Goal: Information Seeking & Learning: Check status

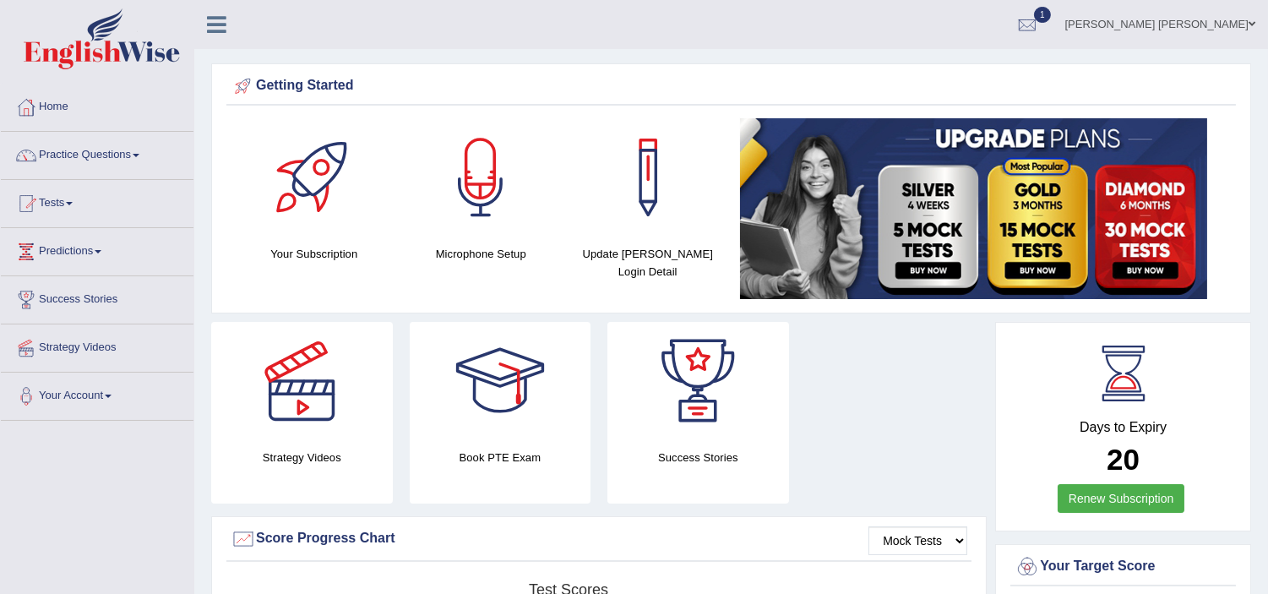
scroll to position [37, 0]
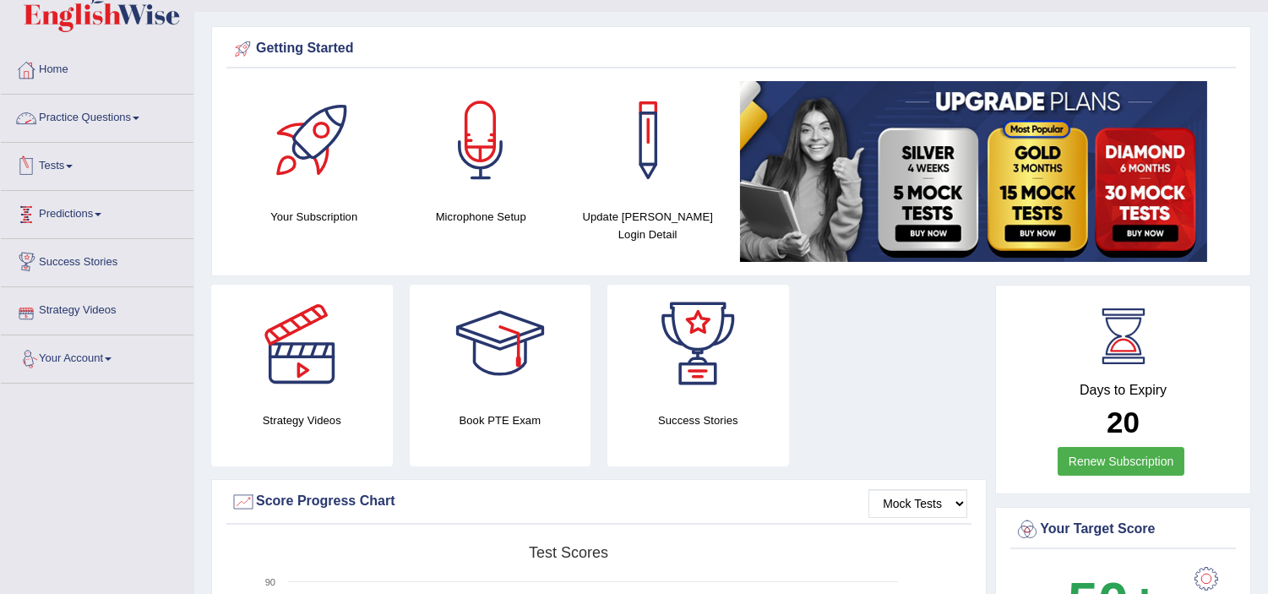
click at [62, 161] on link "Tests" at bounding box center [97, 164] width 193 height 42
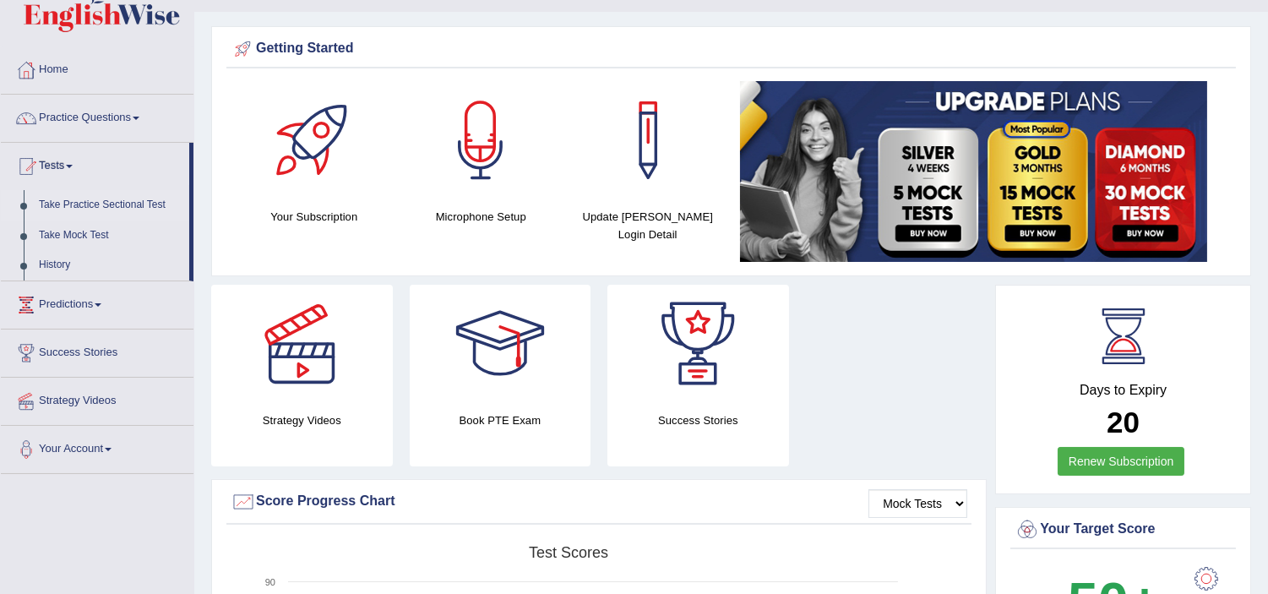
click at [105, 203] on link "Take Practice Sectional Test" at bounding box center [110, 205] width 158 height 30
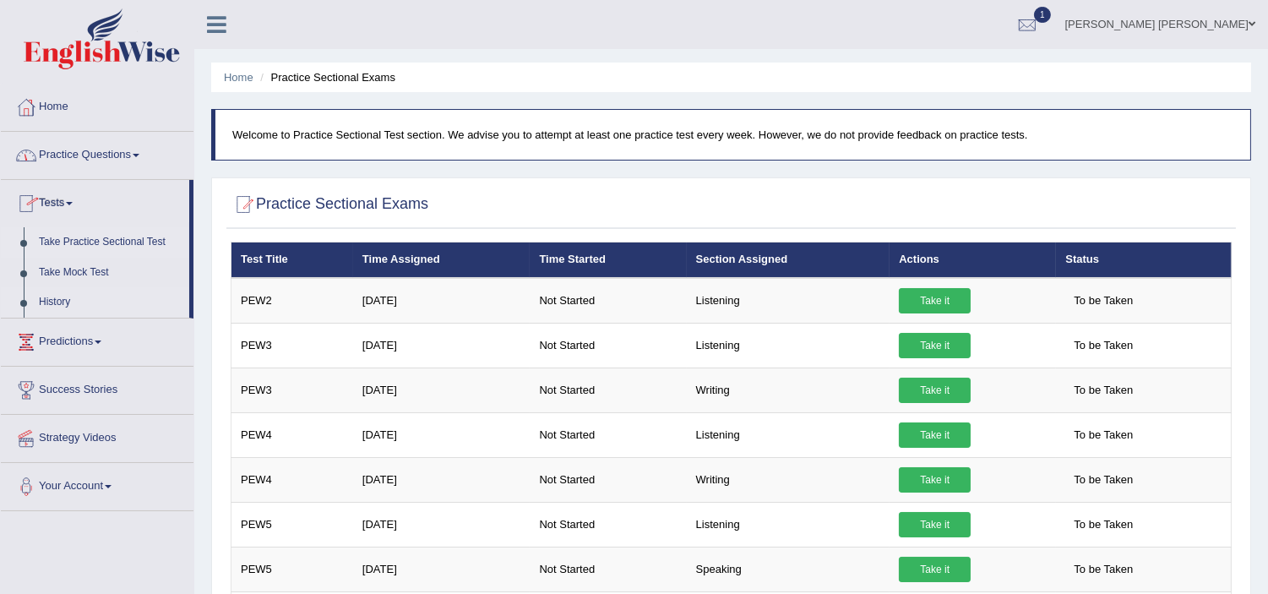
click at [59, 304] on link "History" at bounding box center [110, 302] width 158 height 30
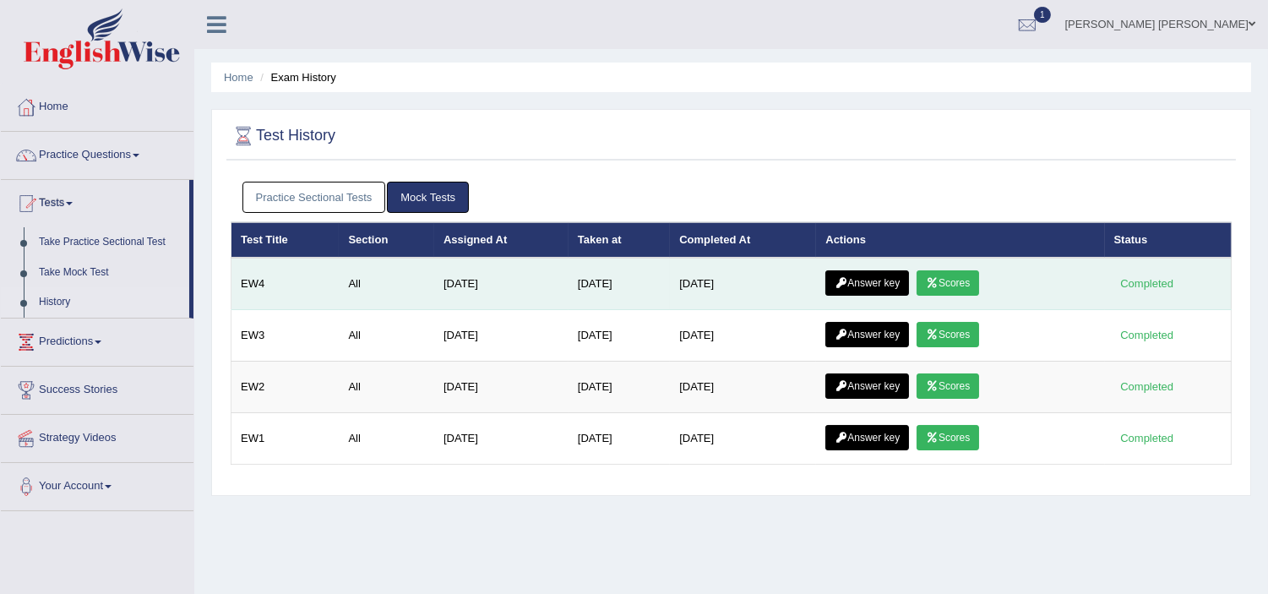
click at [955, 275] on link "Scores" at bounding box center [948, 282] width 63 height 25
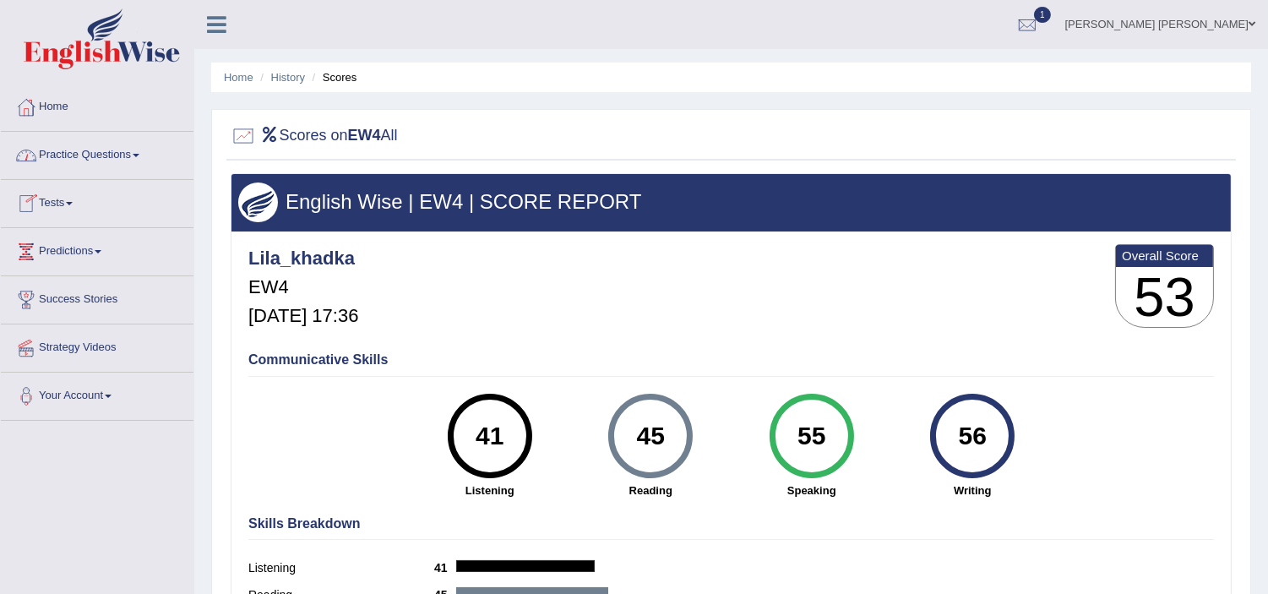
click at [61, 195] on link "Tests" at bounding box center [97, 201] width 193 height 42
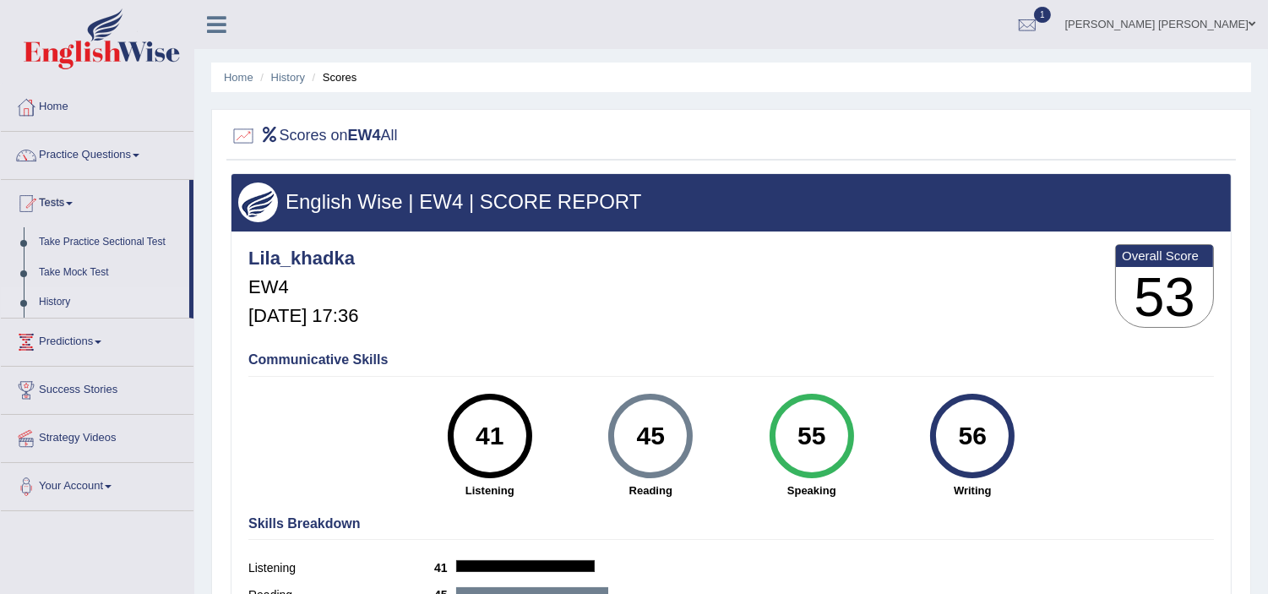
click at [61, 297] on link "History" at bounding box center [110, 302] width 158 height 30
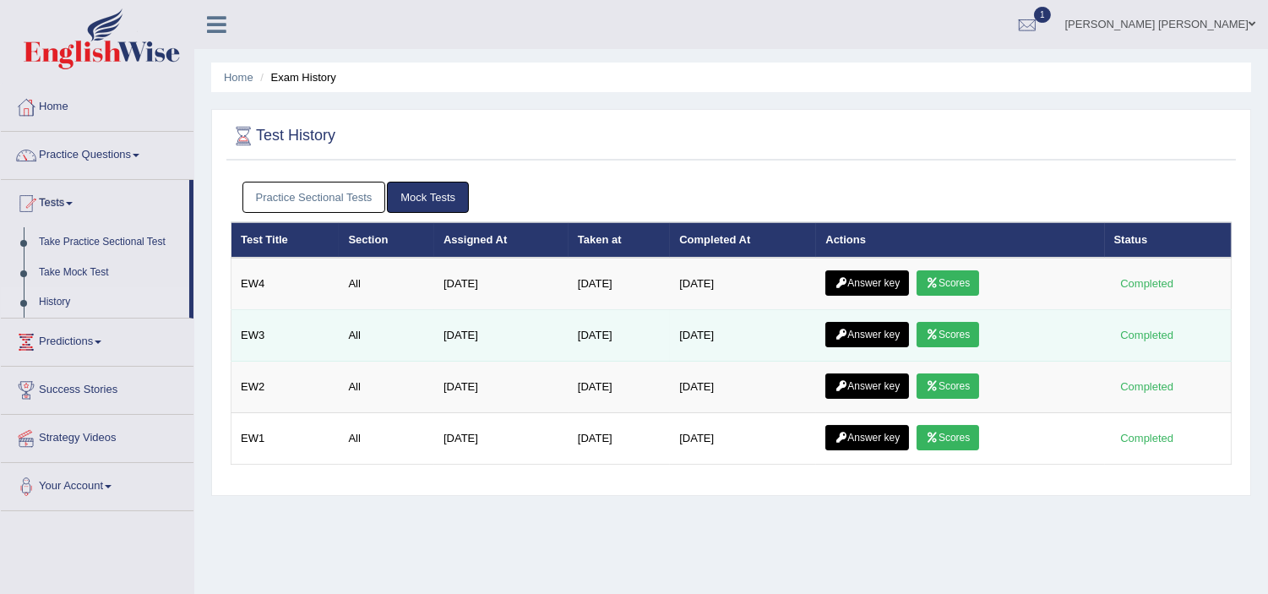
click at [950, 334] on link "Scores" at bounding box center [948, 334] width 63 height 25
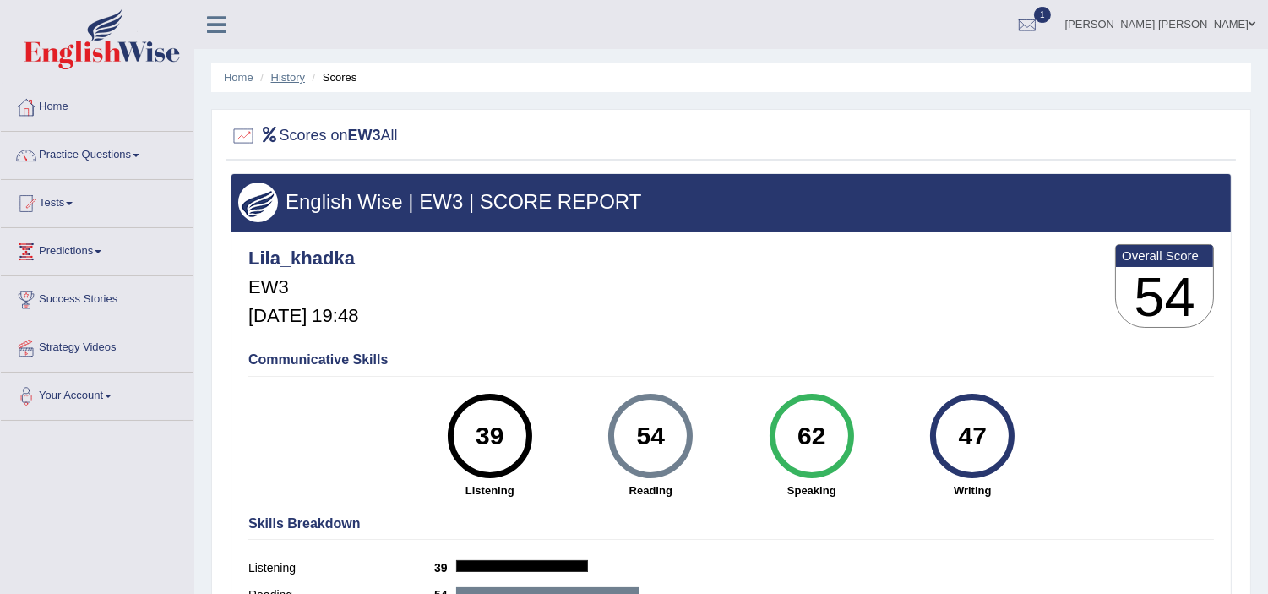
click at [292, 72] on link "History" at bounding box center [288, 77] width 34 height 13
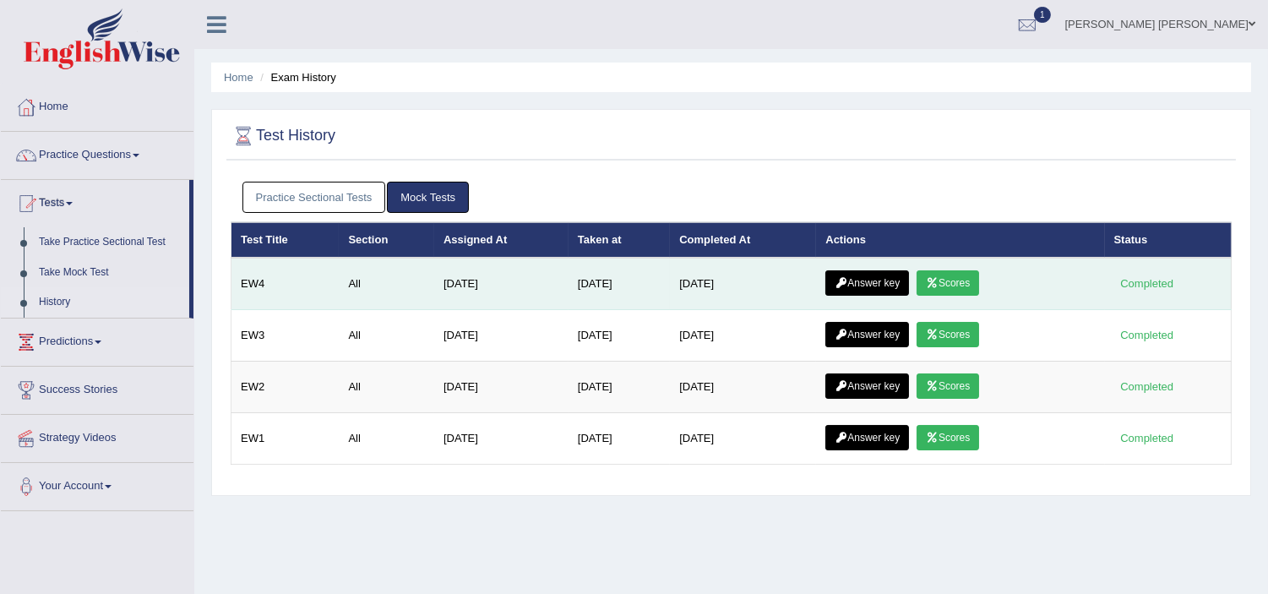
click at [952, 282] on link "Scores" at bounding box center [948, 282] width 63 height 25
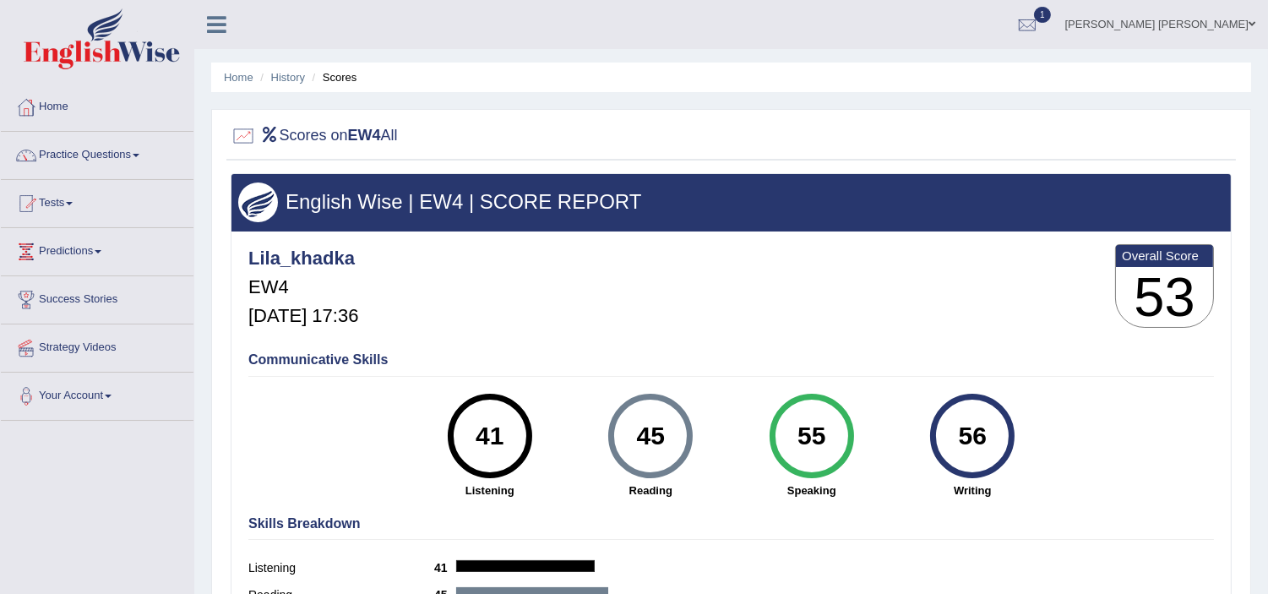
click at [56, 206] on link "Tests" at bounding box center [97, 201] width 193 height 42
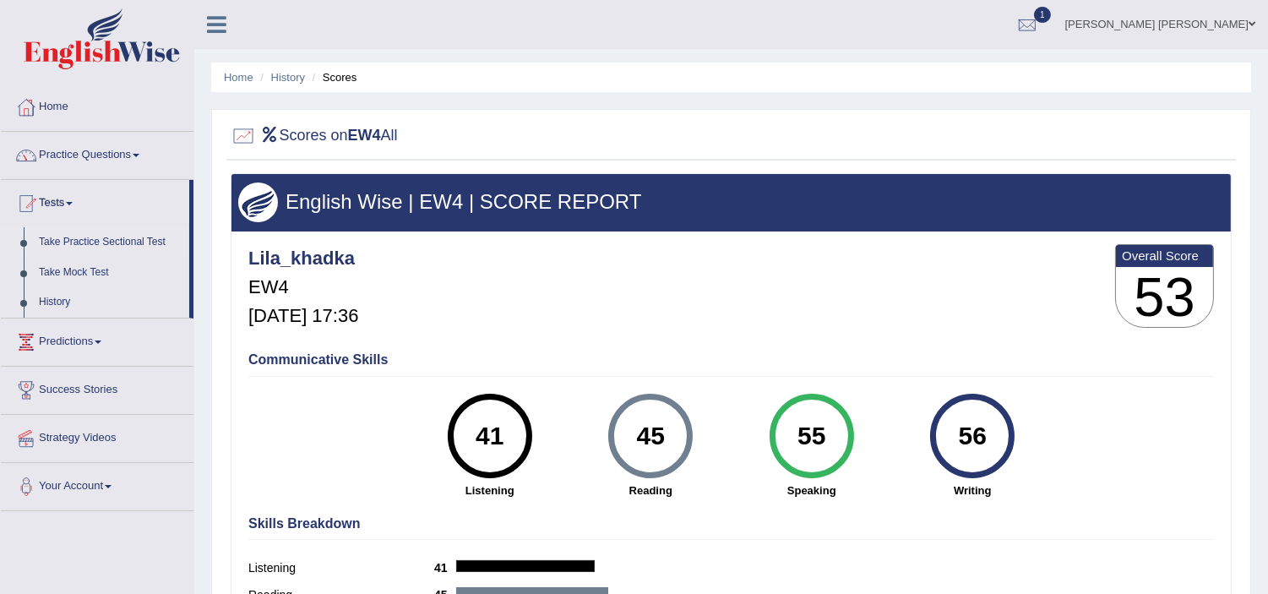
click at [85, 239] on link "Take Practice Sectional Test" at bounding box center [110, 242] width 158 height 30
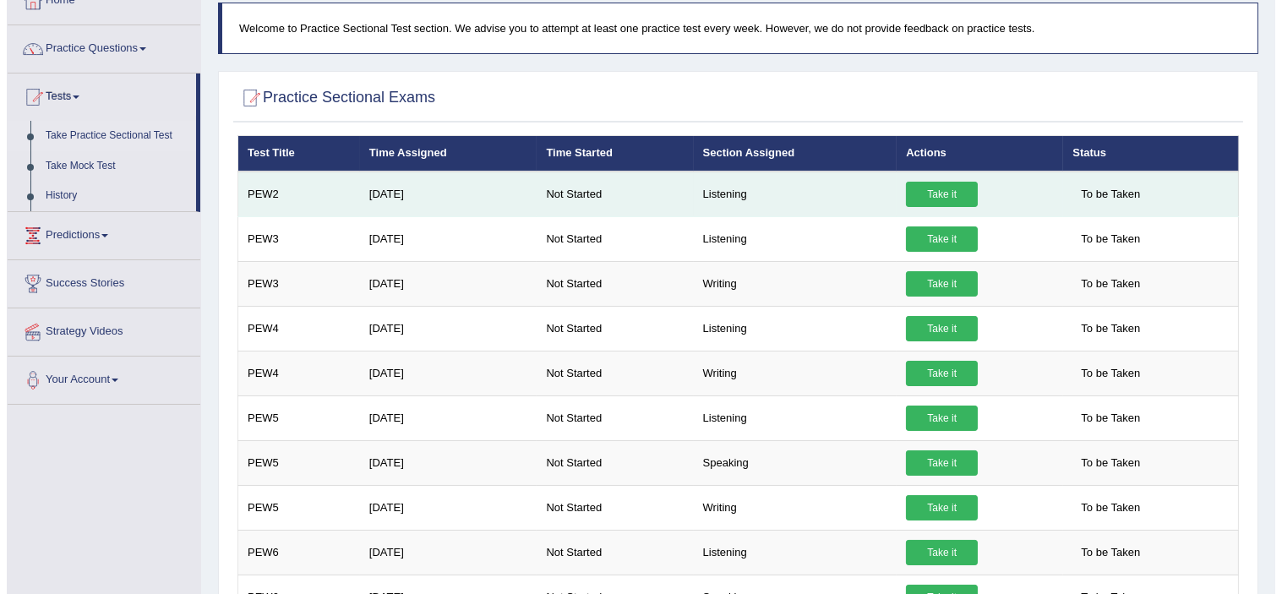
scroll to position [105, 0]
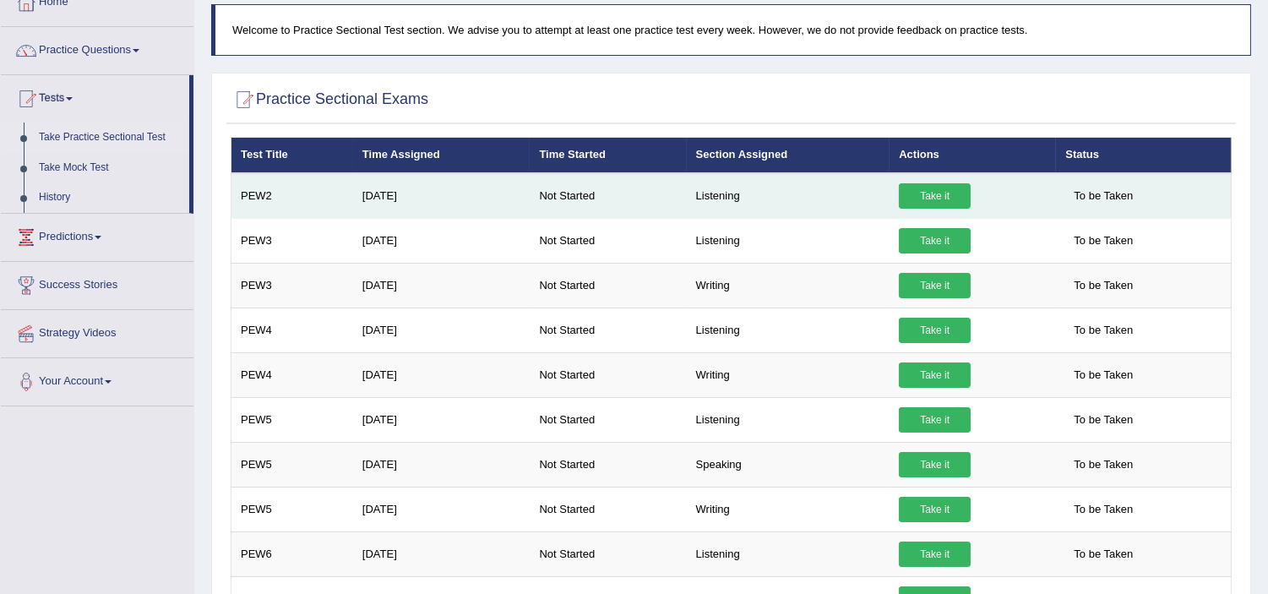
click at [940, 188] on link "Take it" at bounding box center [935, 195] width 72 height 25
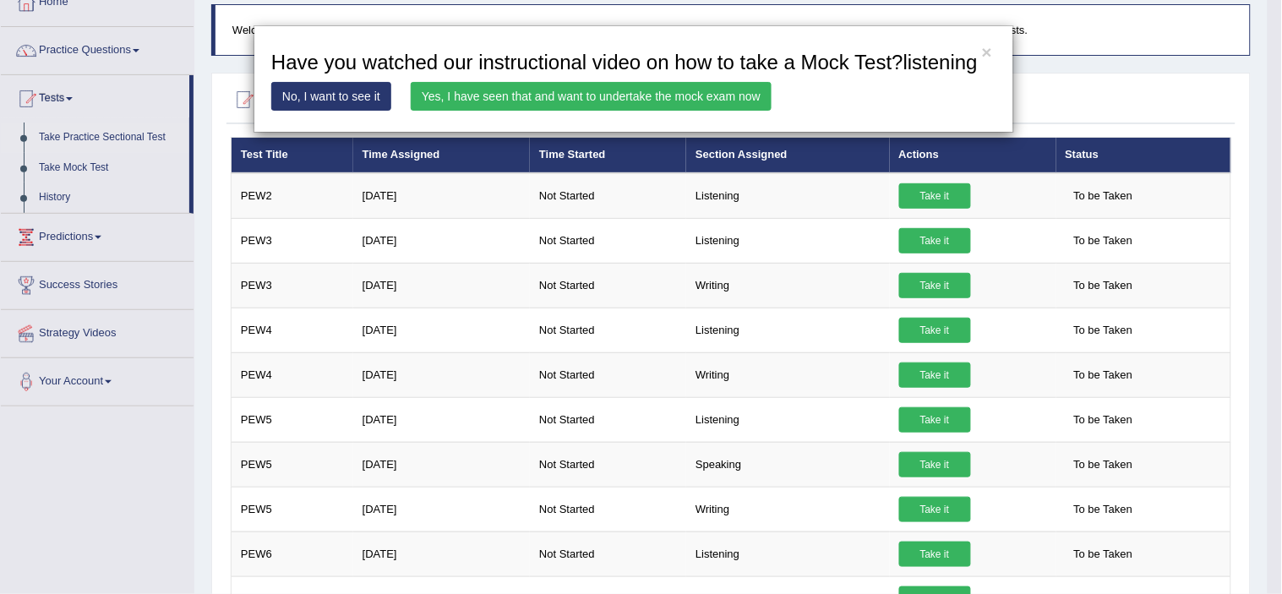
click at [629, 88] on link "Yes, I have seen that and want to undertake the mock exam now" at bounding box center [591, 96] width 361 height 29
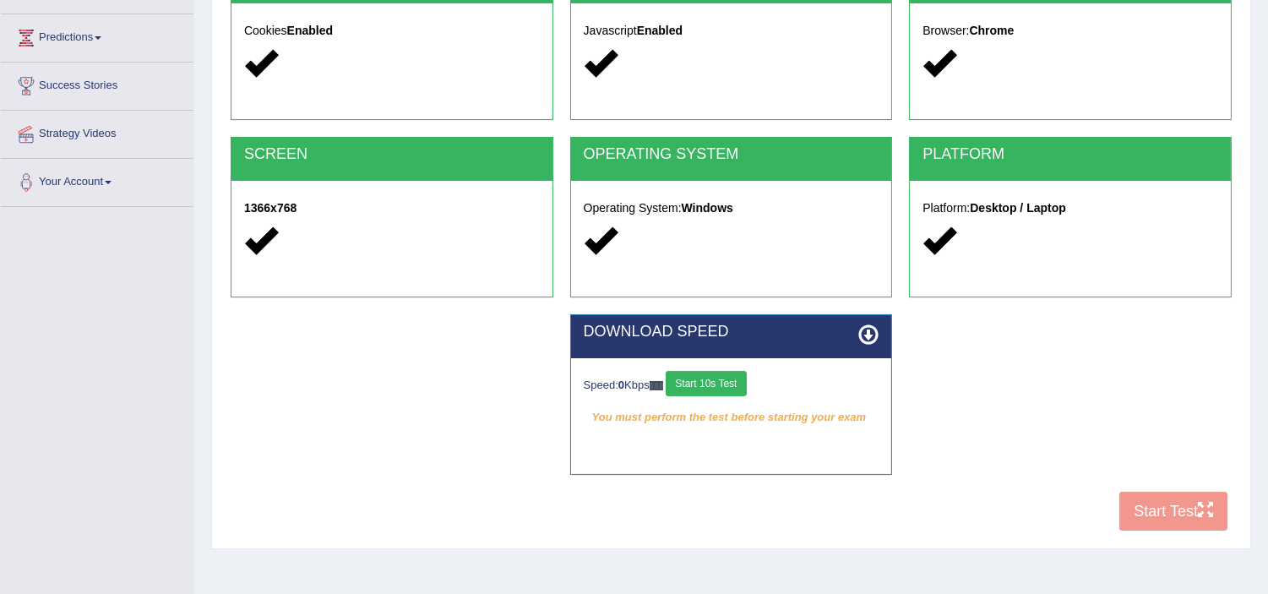
scroll to position [292, 0]
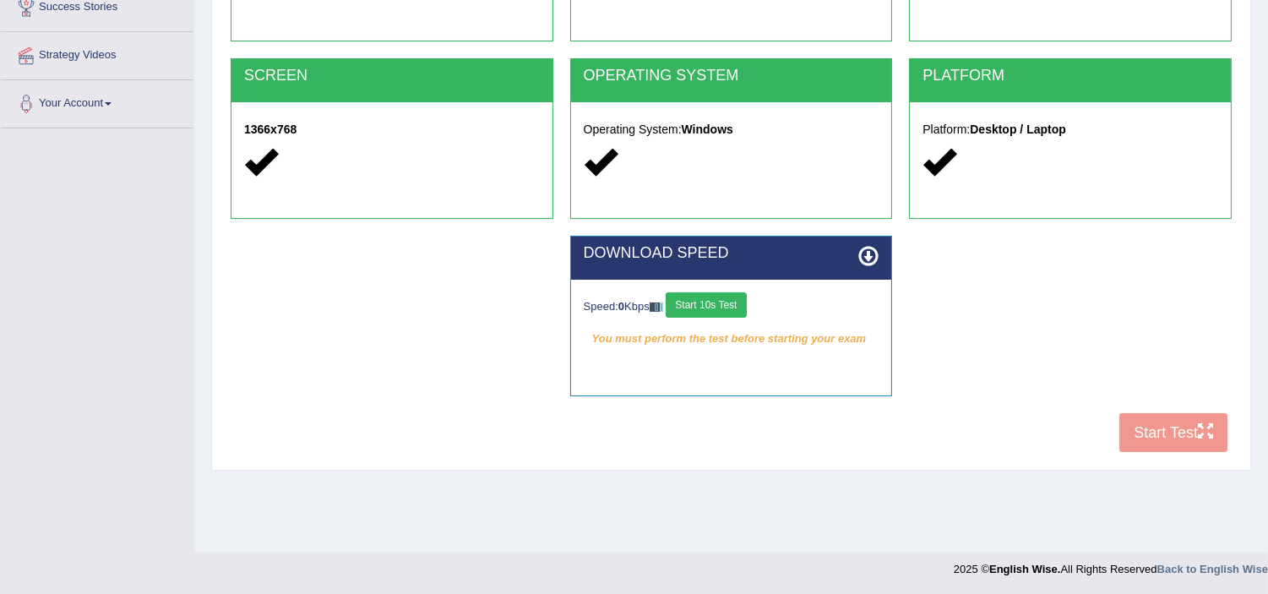
click at [713, 300] on button "Start 10s Test" at bounding box center [706, 304] width 80 height 25
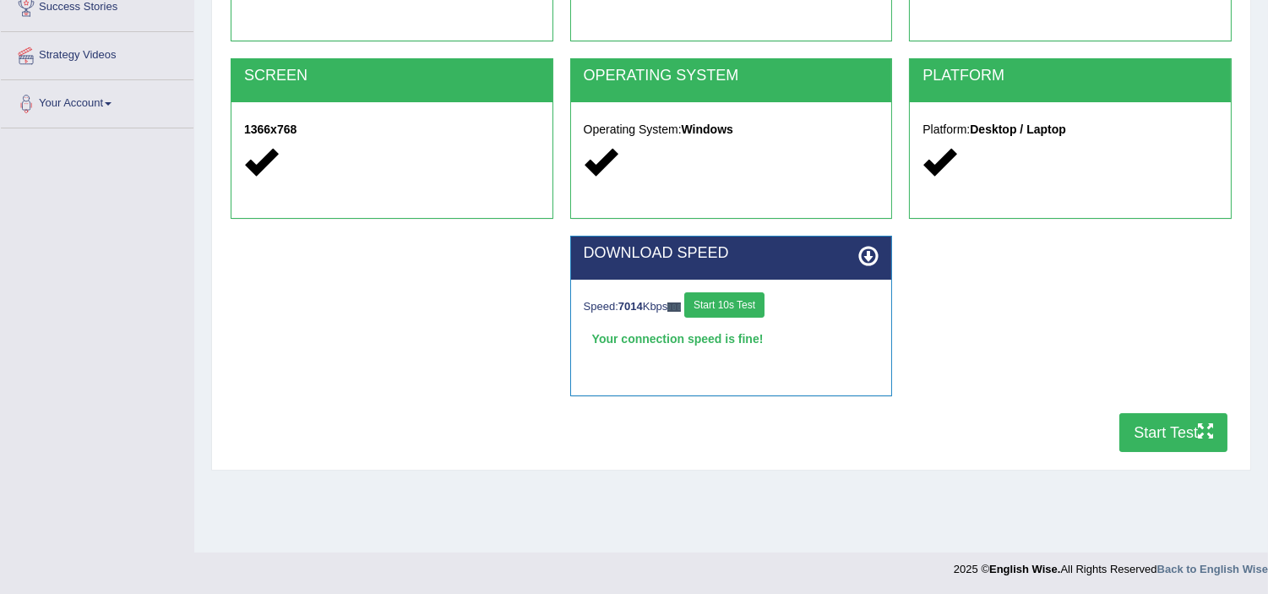
click at [1163, 438] on button "Start Test" at bounding box center [1174, 432] width 108 height 39
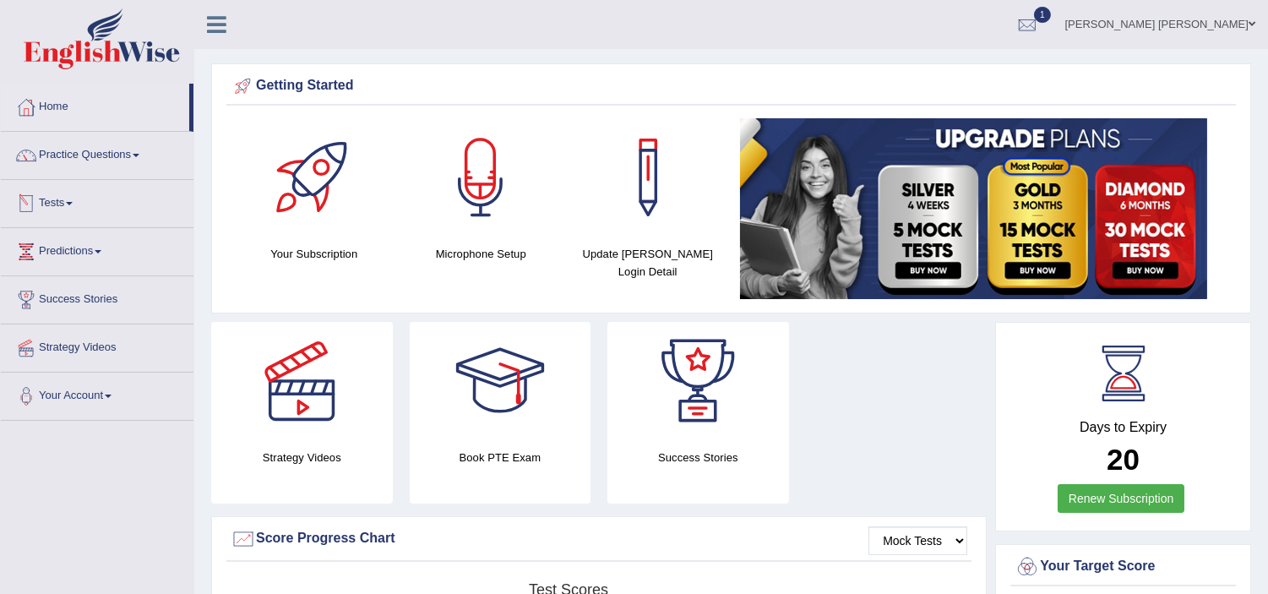
click at [48, 205] on link "Tests" at bounding box center [97, 201] width 193 height 42
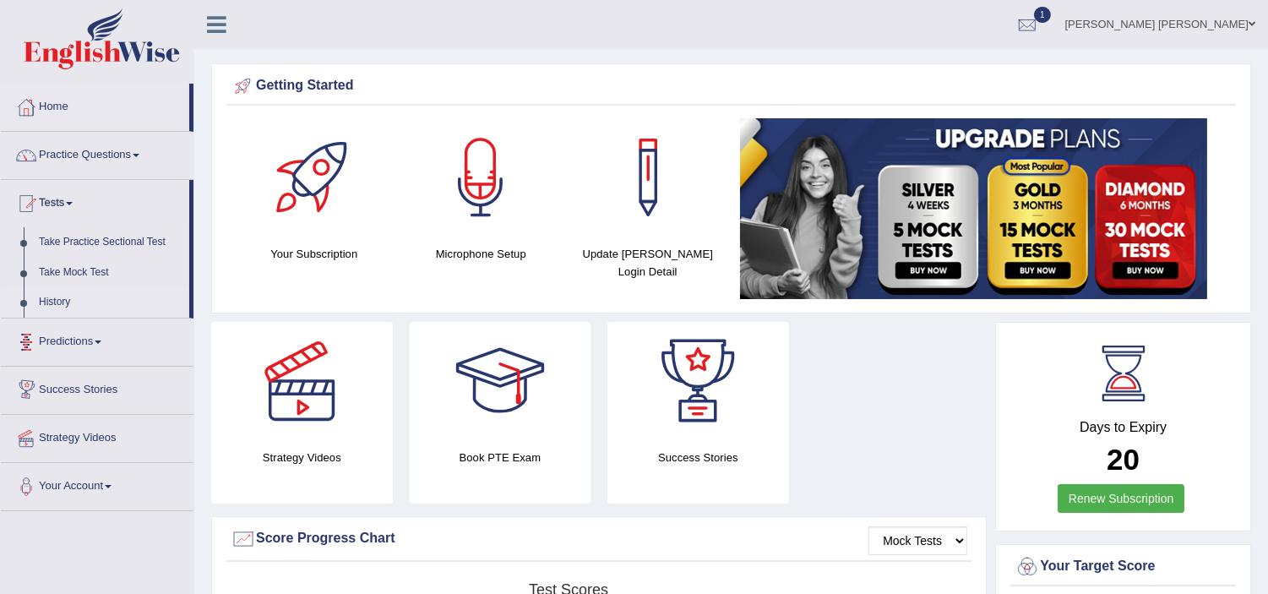
click at [57, 298] on link "History" at bounding box center [110, 302] width 158 height 30
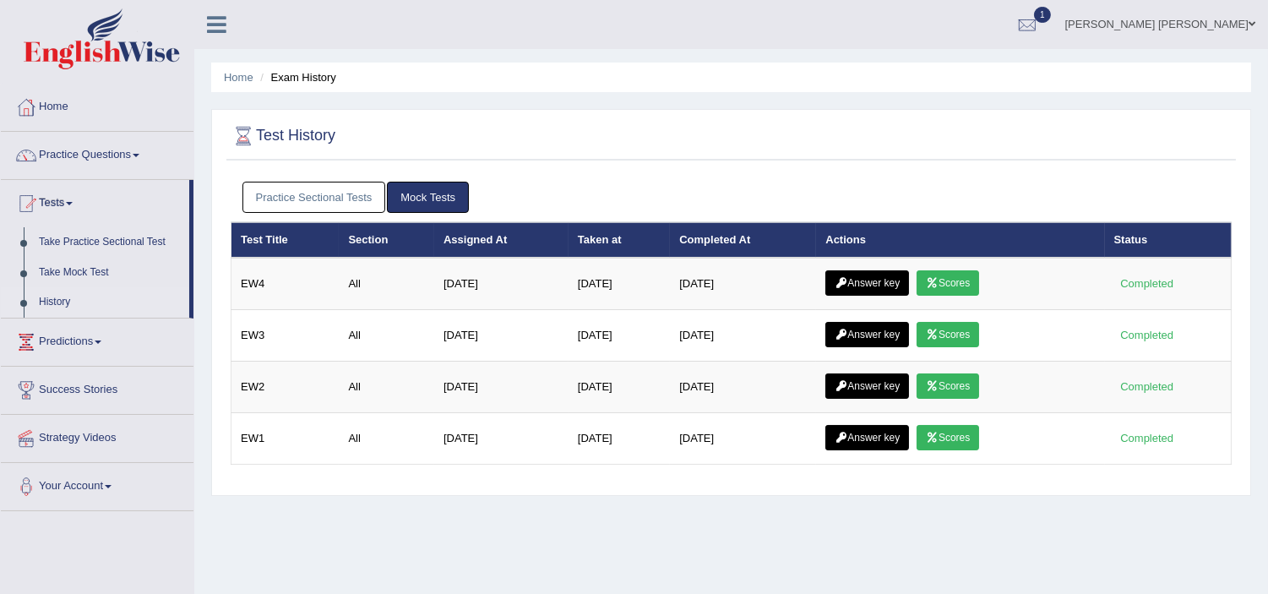
click at [341, 188] on link "Practice Sectional Tests" at bounding box center [315, 197] width 144 height 31
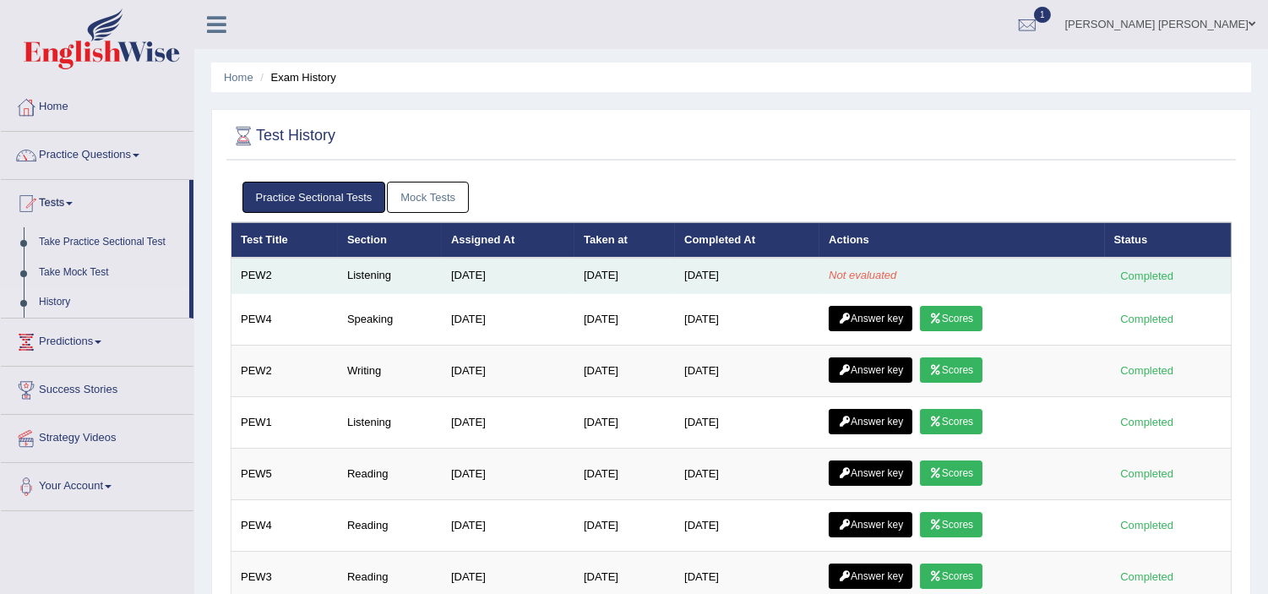
click at [455, 271] on td "Jun 22, 2025" at bounding box center [508, 275] width 133 height 35
click at [340, 279] on td "Listening" at bounding box center [390, 275] width 104 height 35
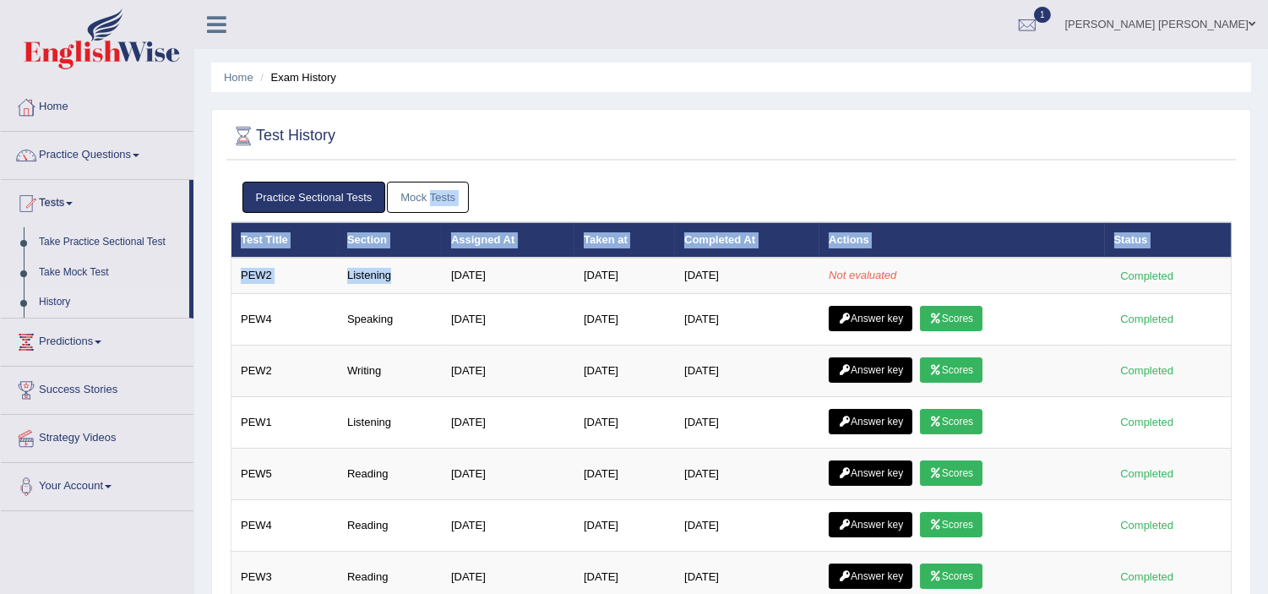
drag, startPoint x: 340, startPoint y: 279, endPoint x: 433, endPoint y: 204, distance: 119.0
click at [433, 204] on div "Practice Sectional Tests Mock Tests Test Title Section Assigned At Taken at Com…" at bounding box center [731, 579] width 1010 height 813
click at [433, 204] on link "Mock Tests" at bounding box center [428, 197] width 82 height 31
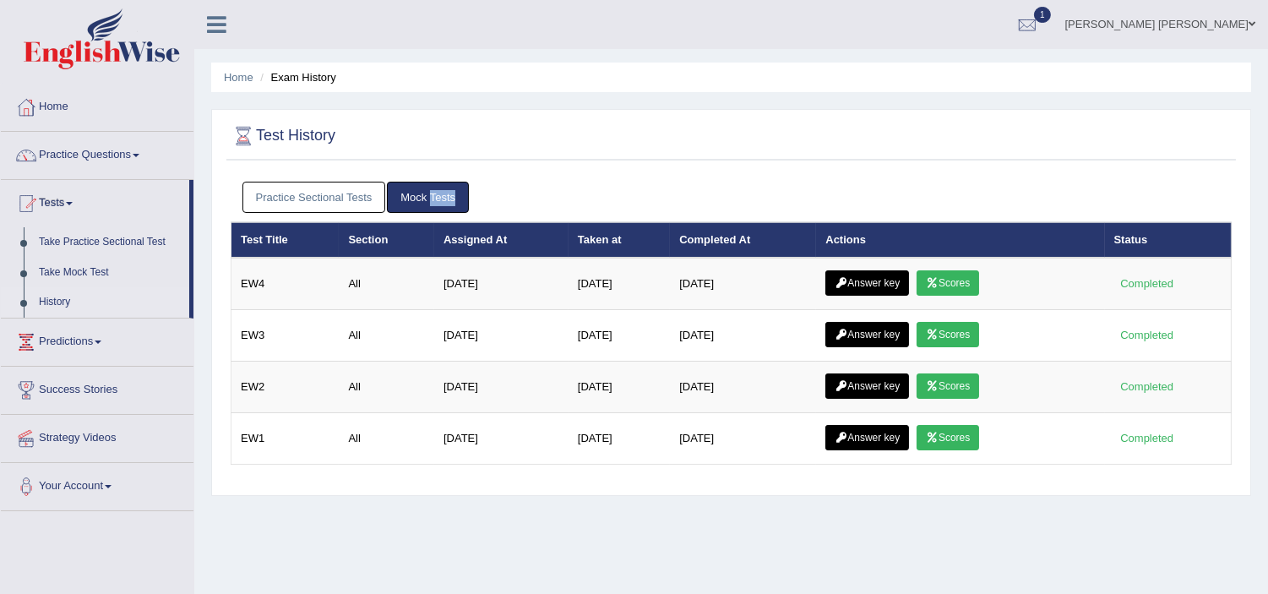
click at [818, 205] on ul "Practice Sectional Tests Mock Tests" at bounding box center [732, 197] width 979 height 31
click at [318, 192] on link "Practice Sectional Tests" at bounding box center [315, 197] width 144 height 31
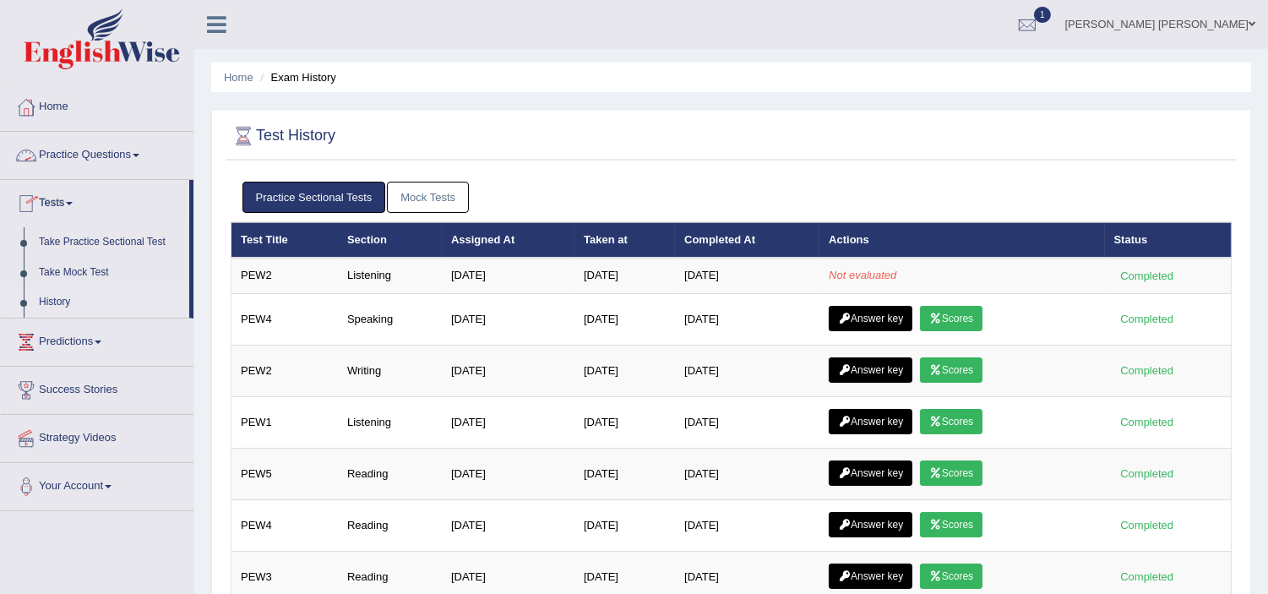
click at [71, 161] on link "Practice Questions" at bounding box center [97, 153] width 193 height 42
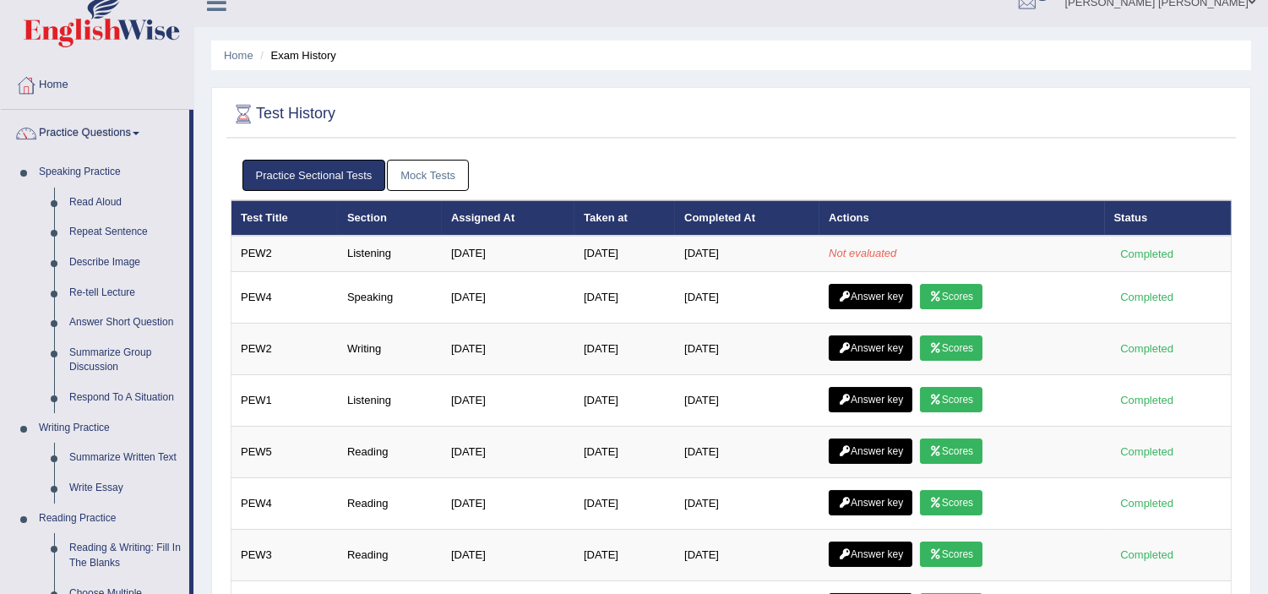
scroll to position [26, 0]
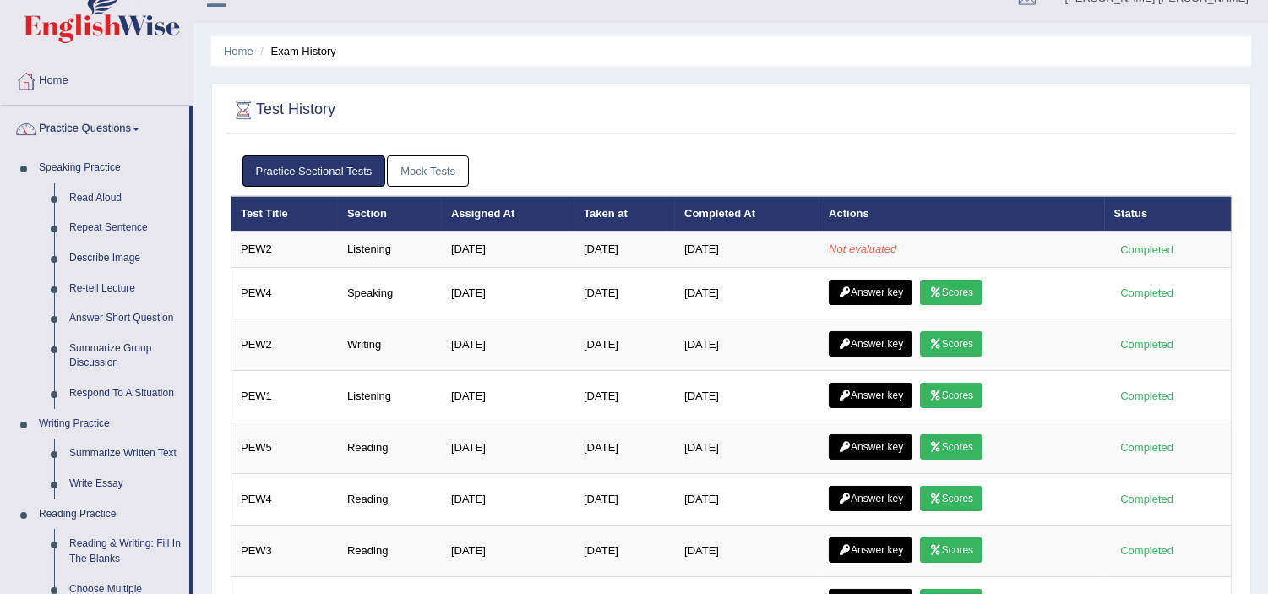
click at [314, 167] on link "Practice Sectional Tests" at bounding box center [315, 170] width 144 height 31
click at [381, 167] on link "Practice Sectional Tests" at bounding box center [315, 170] width 144 height 31
drag, startPoint x: 434, startPoint y: 186, endPoint x: 434, endPoint y: 176, distance: 10.1
click at [434, 176] on ul "Practice Sectional Tests Mock Tests" at bounding box center [732, 170] width 979 height 31
click at [434, 176] on link "Mock Tests" at bounding box center [428, 170] width 82 height 31
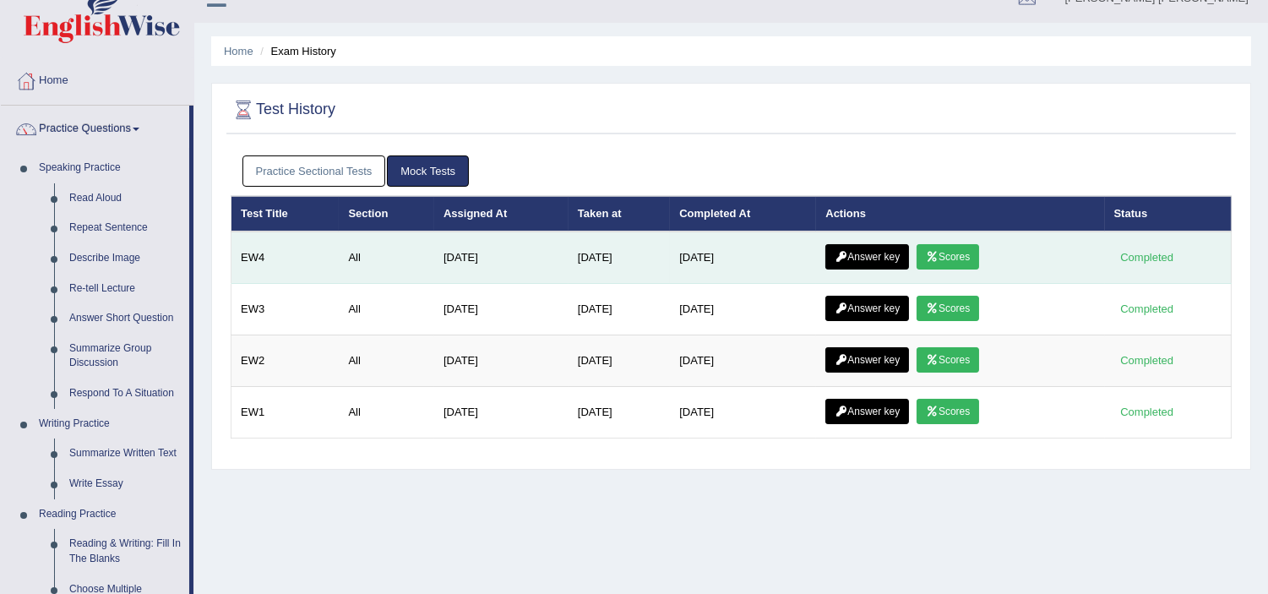
click at [952, 257] on link "Scores" at bounding box center [948, 256] width 63 height 25
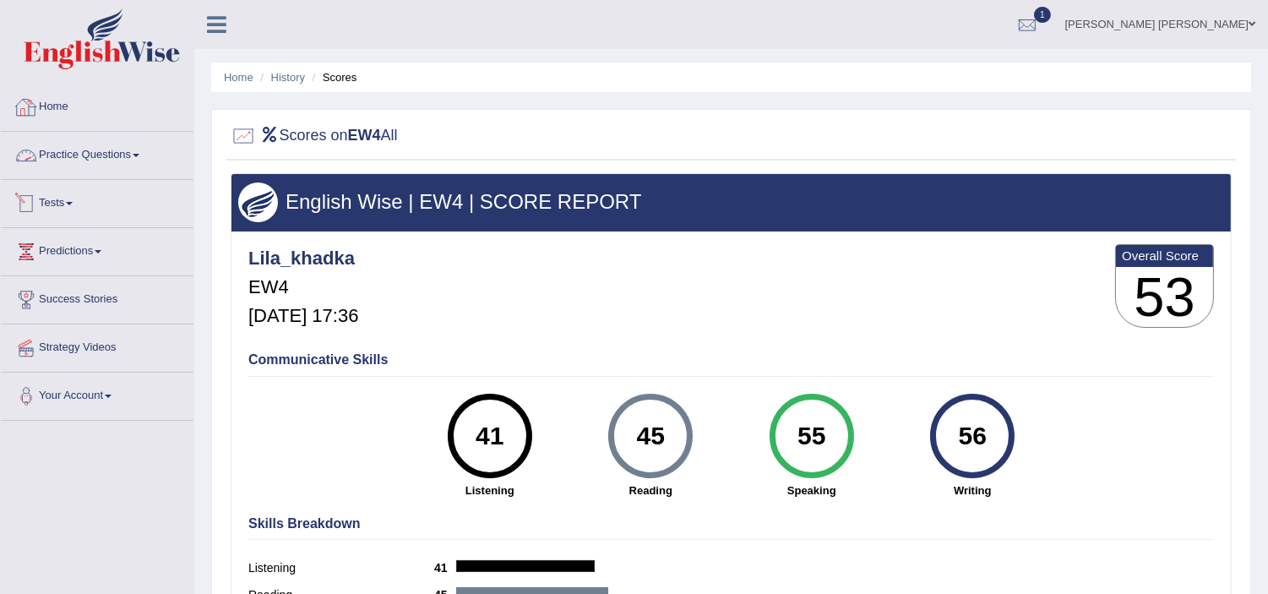
click at [59, 206] on link "Tests" at bounding box center [97, 201] width 193 height 42
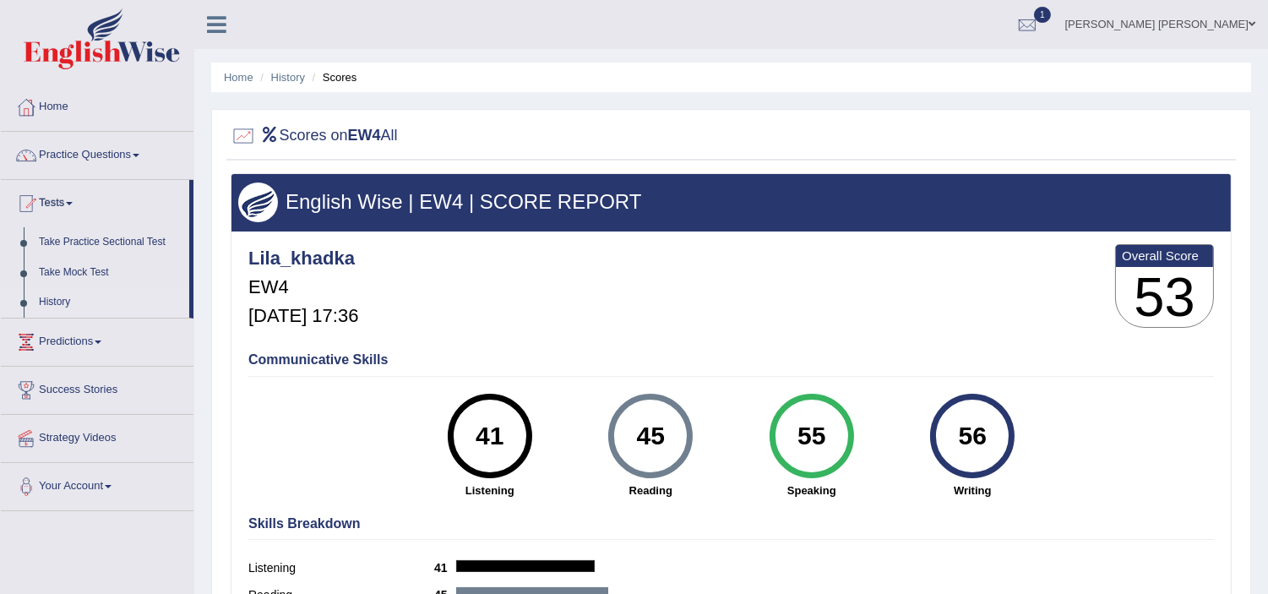
click at [49, 297] on link "History" at bounding box center [110, 302] width 158 height 30
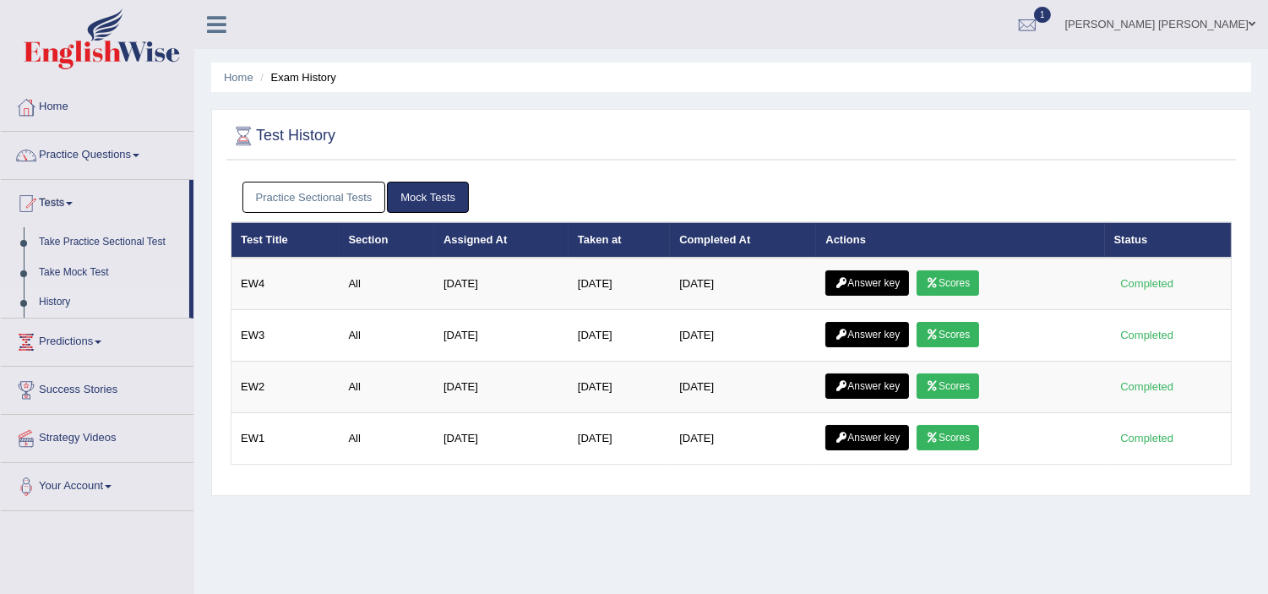
click at [321, 192] on link "Practice Sectional Tests" at bounding box center [315, 197] width 144 height 31
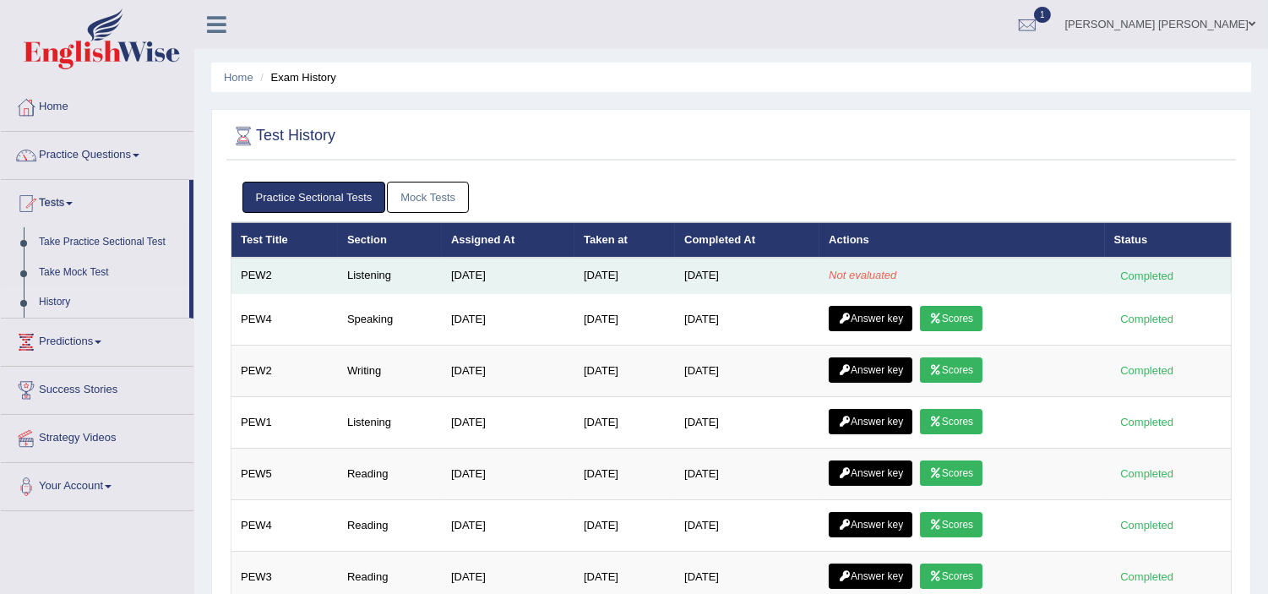
click at [351, 273] on td "Listening" at bounding box center [390, 275] width 104 height 35
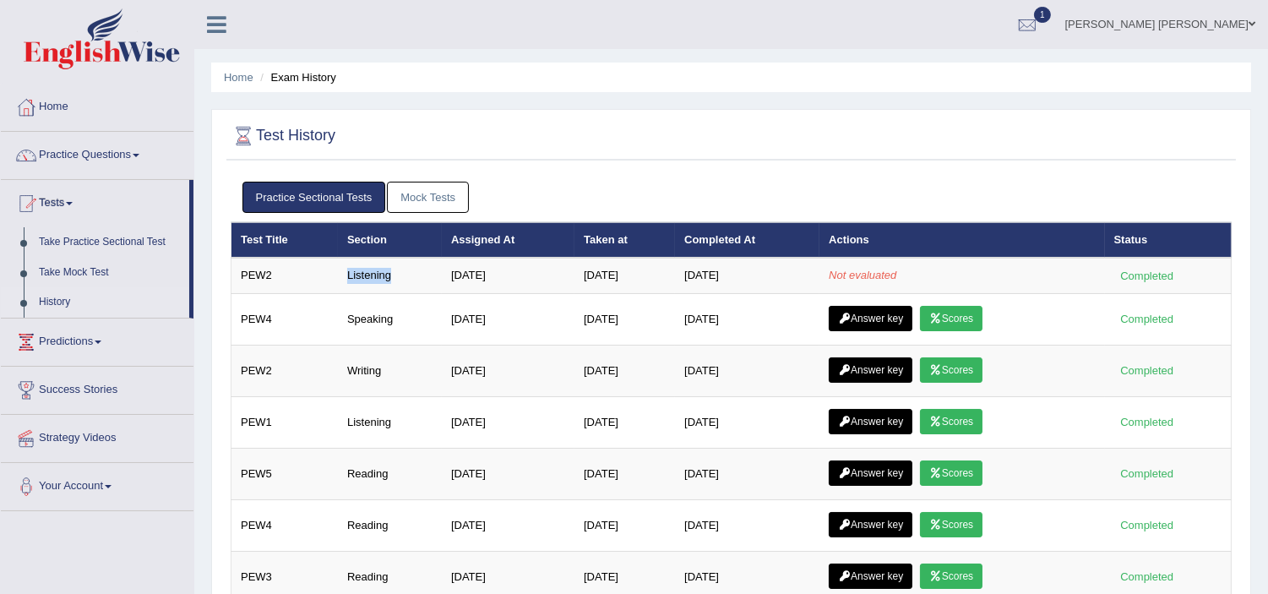
click at [427, 191] on link "Mock Tests" at bounding box center [428, 197] width 82 height 31
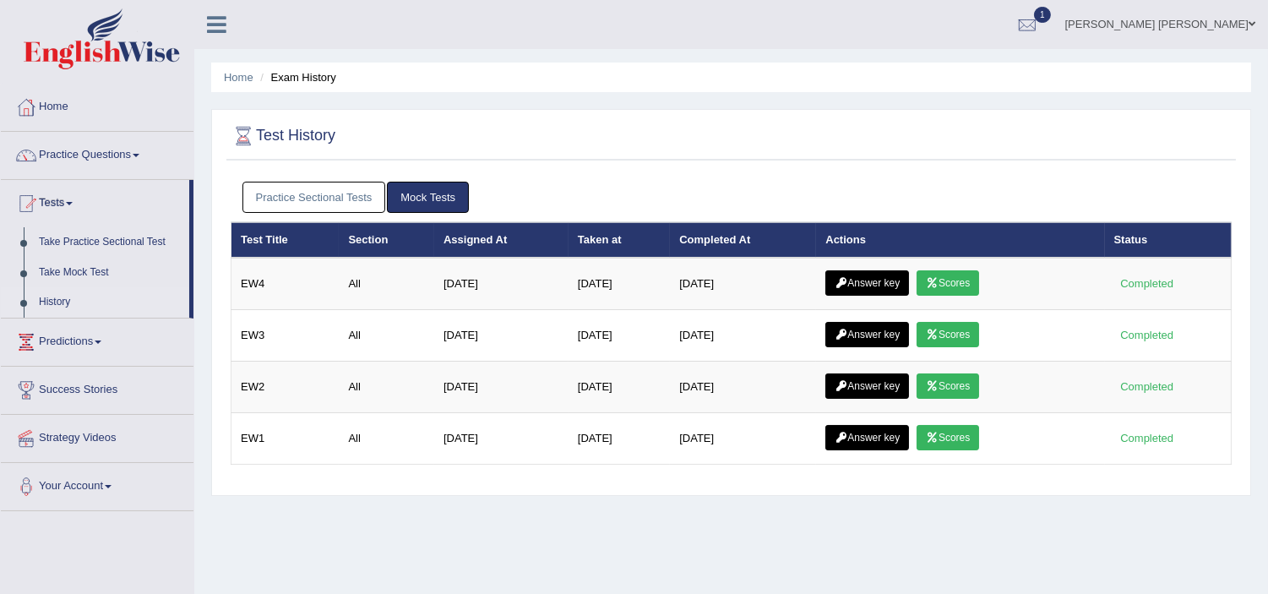
click at [322, 188] on link "Practice Sectional Tests" at bounding box center [315, 197] width 144 height 31
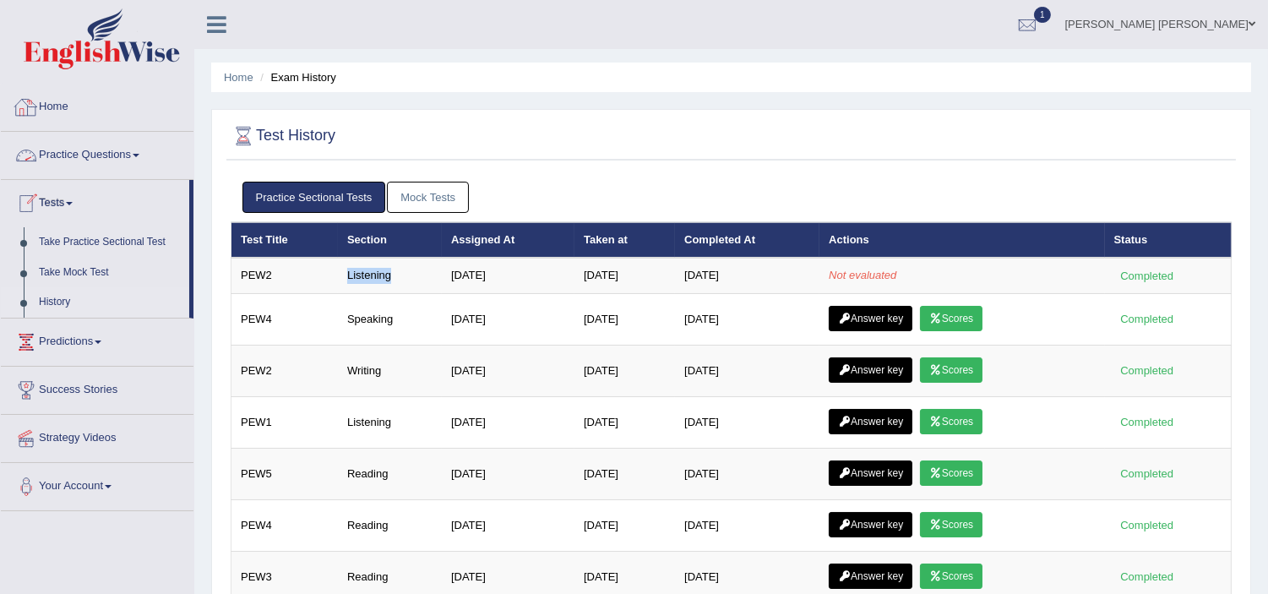
click at [46, 104] on link "Home" at bounding box center [97, 105] width 193 height 42
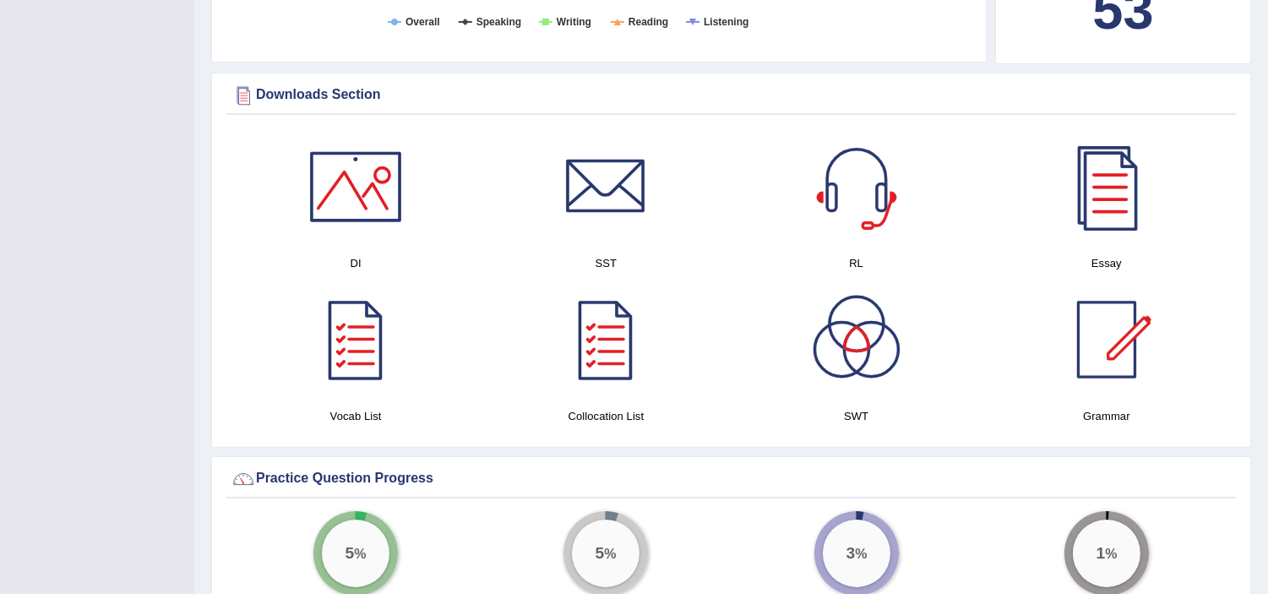
scroll to position [826, 0]
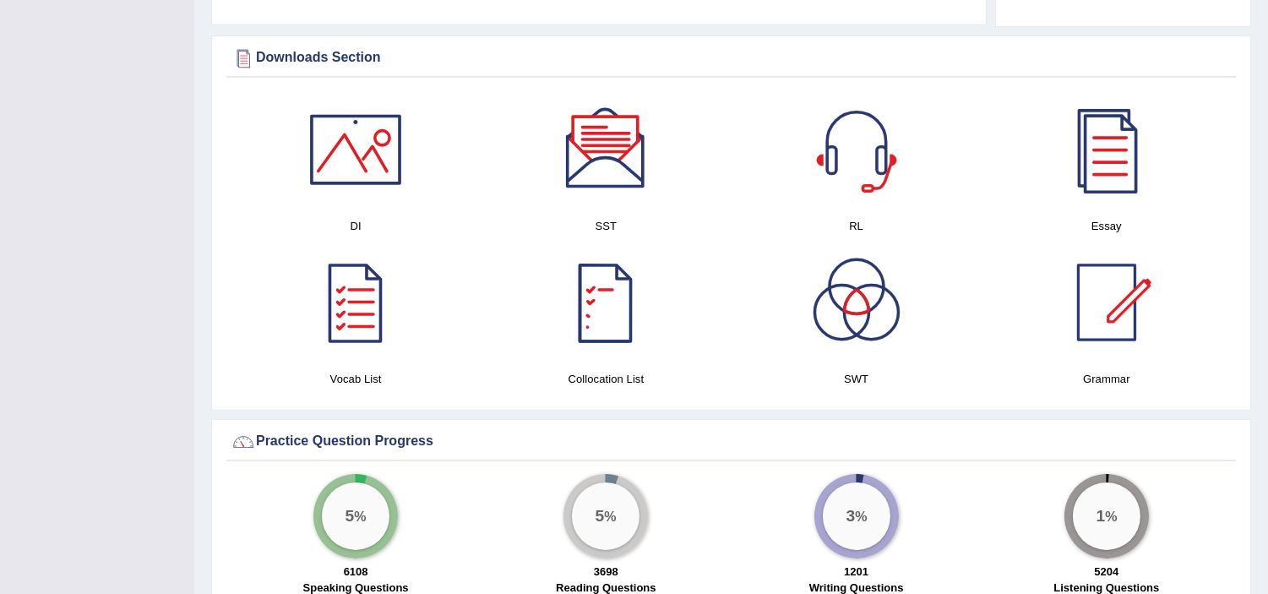
click at [609, 299] on div at bounding box center [606, 302] width 118 height 118
